Goal: Task Accomplishment & Management: Use online tool/utility

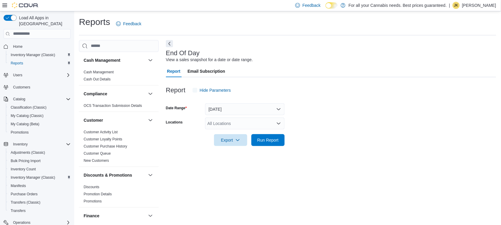
scroll to position [0, 0]
click at [230, 125] on div "All Locations" at bounding box center [245, 123] width 80 height 12
type input "***"
click at [232, 131] on span "PUR0147 King W" at bounding box center [237, 133] width 33 height 6
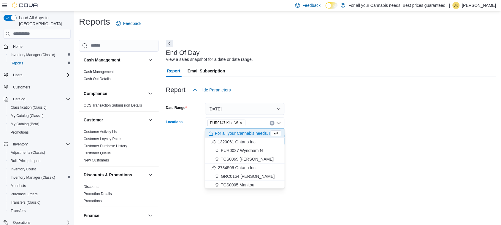
click at [373, 108] on form "Date Range [DATE] Locations PUR0147 [GEOGRAPHIC_DATA] box. Selected. PUR0147 Ki…" at bounding box center [331, 121] width 330 height 50
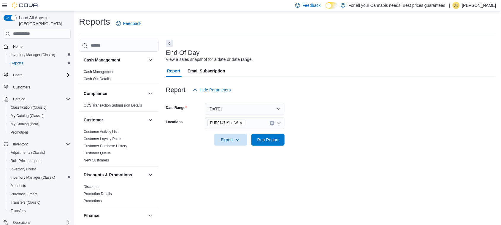
click at [262, 147] on div at bounding box center [331, 149] width 330 height 7
click at [265, 143] on span "Run Report" at bounding box center [268, 140] width 26 height 12
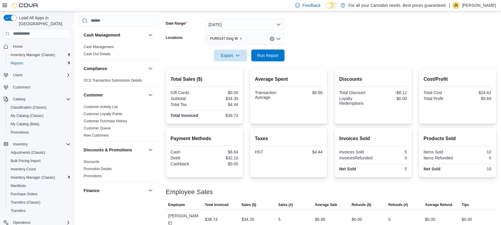
scroll to position [85, 0]
click at [273, 56] on span "Run Report" at bounding box center [267, 55] width 21 height 6
